Goal: Task Accomplishment & Management: Manage account settings

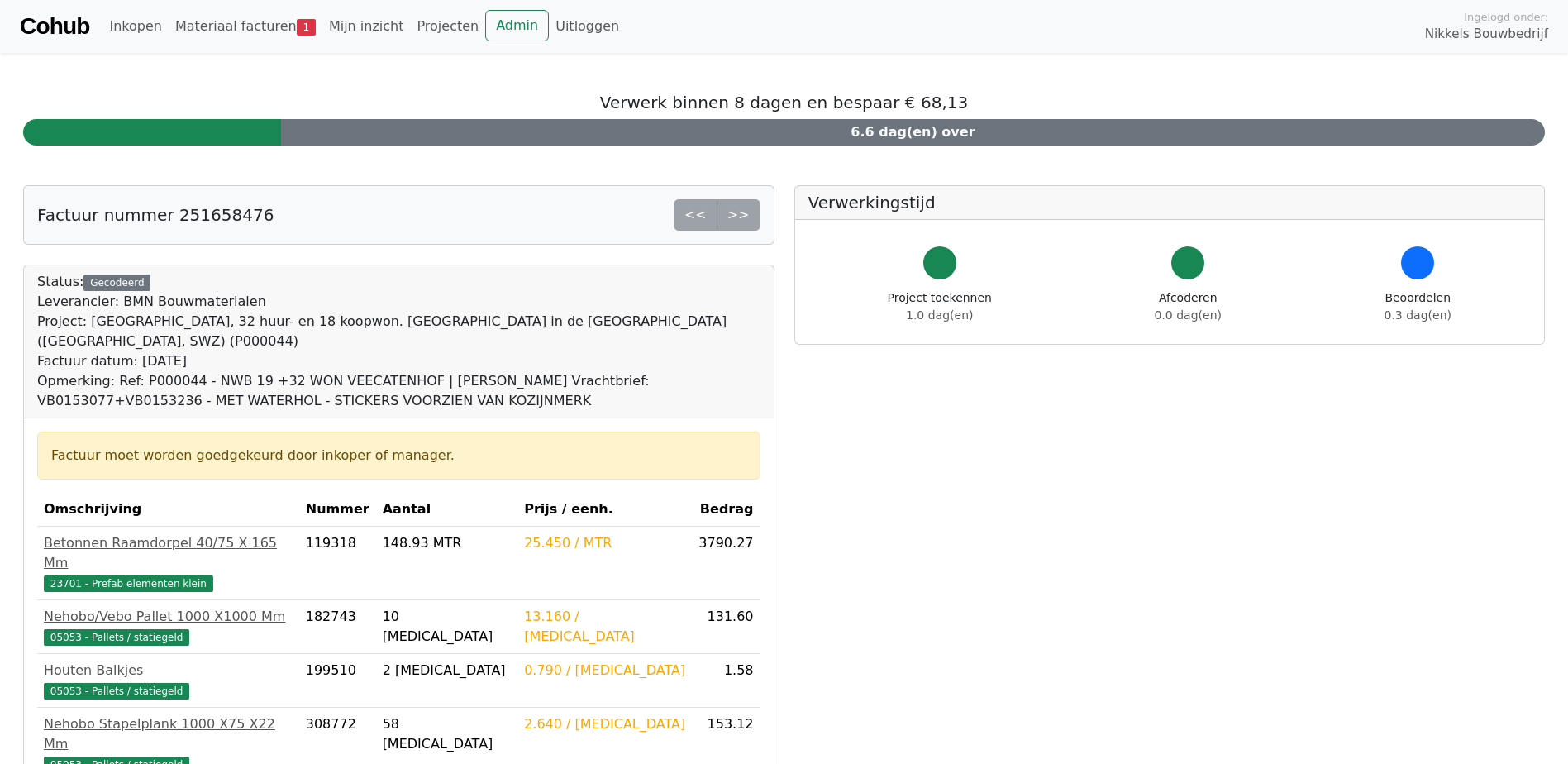
scroll to position [224, 0]
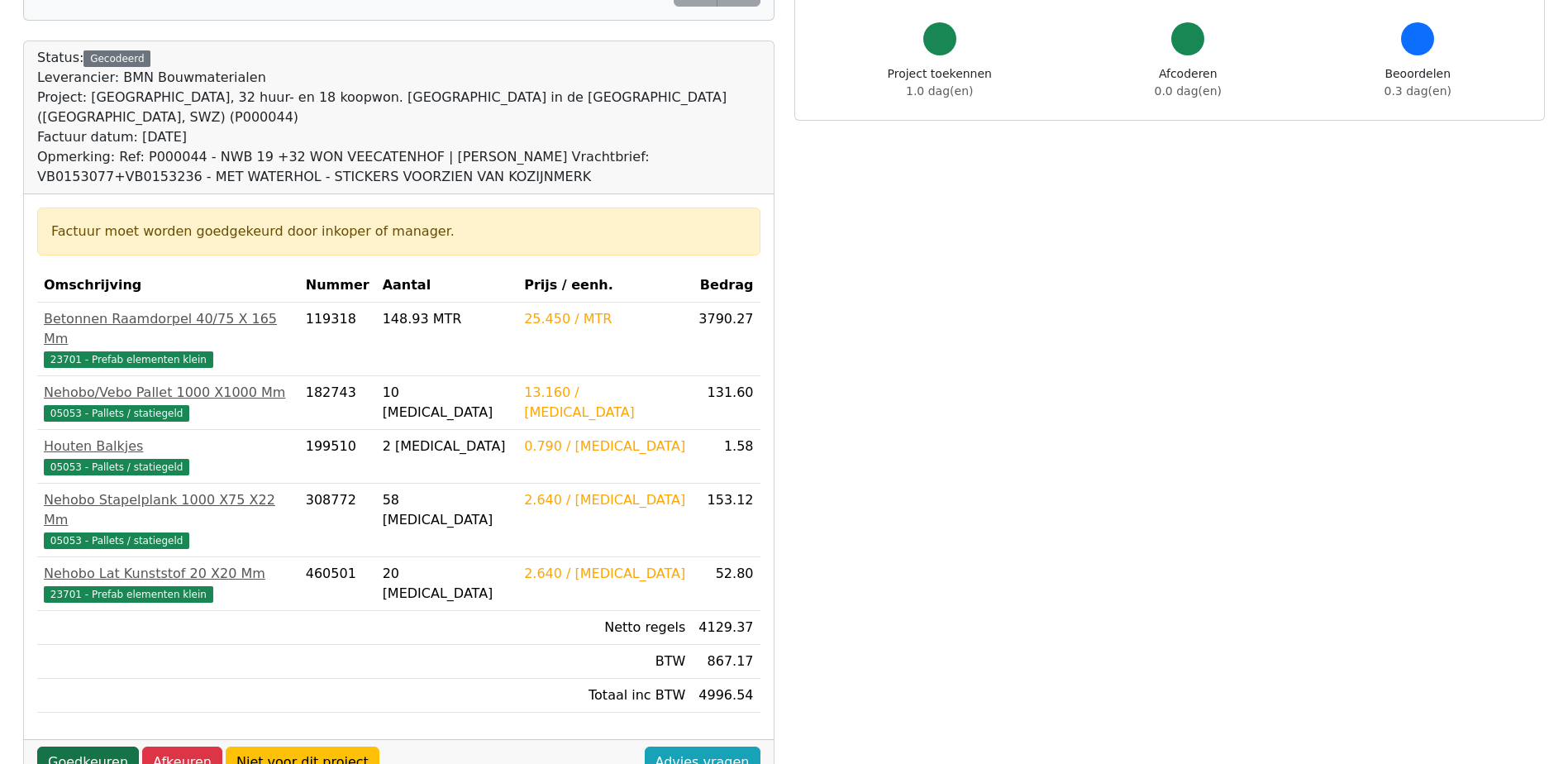
click at [108, 746] on link "Goedkeuren" at bounding box center [88, 761] width 101 height 31
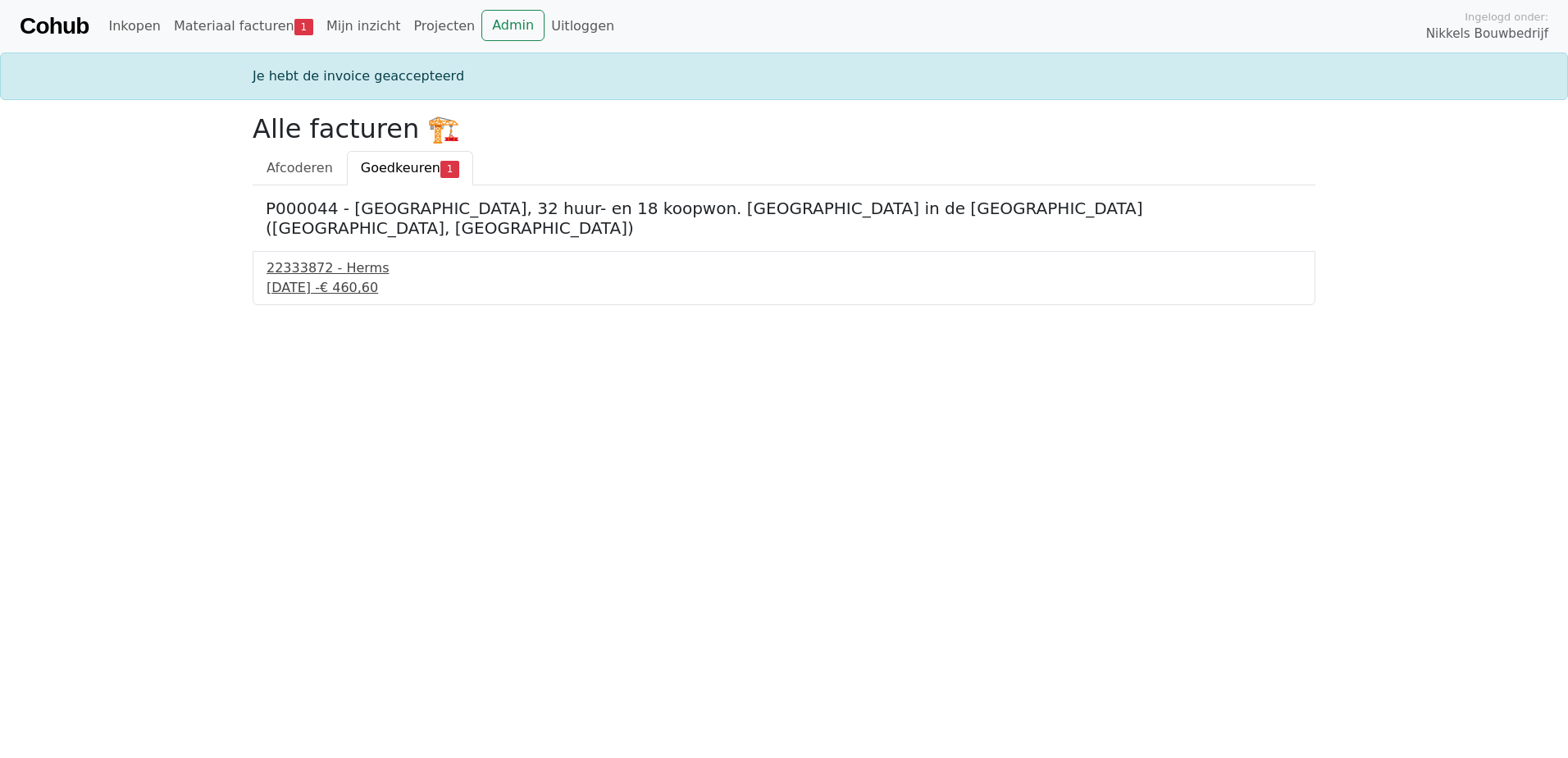
click at [350, 258] on div "22333872 - Herms" at bounding box center [783, 268] width 1035 height 19
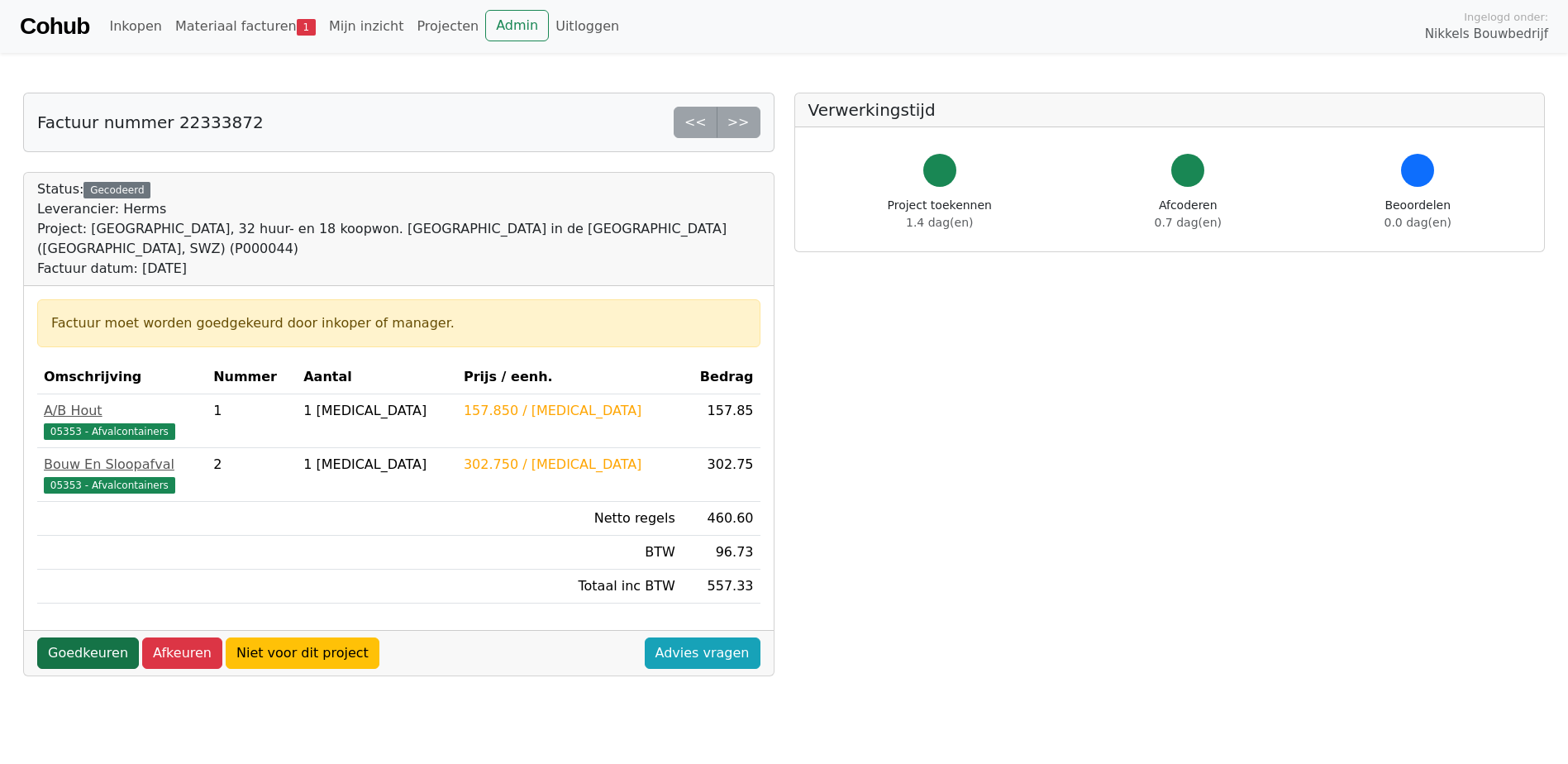
click at [89, 638] on link "Goedkeuren" at bounding box center [88, 653] width 101 height 31
